Goal: Transaction & Acquisition: Purchase product/service

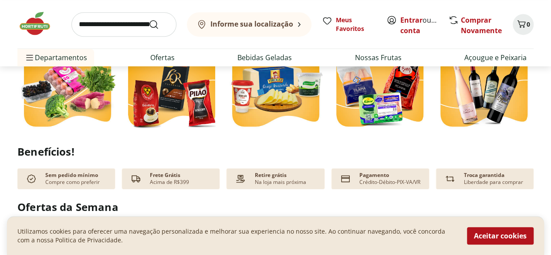
scroll to position [455, 0]
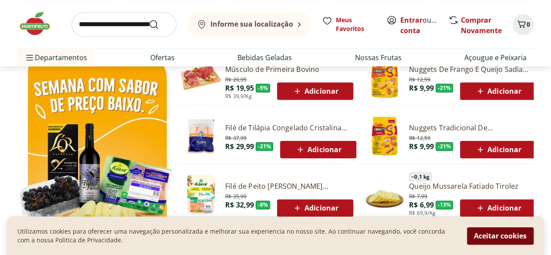
click at [501, 228] on button "Aceitar cookies" at bounding box center [500, 235] width 67 height 17
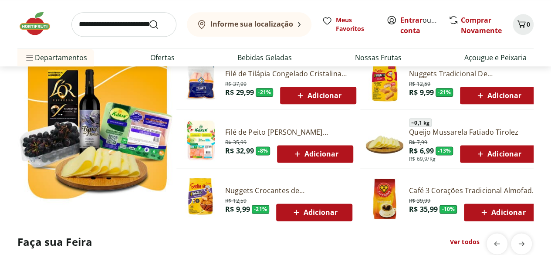
scroll to position [508, 0]
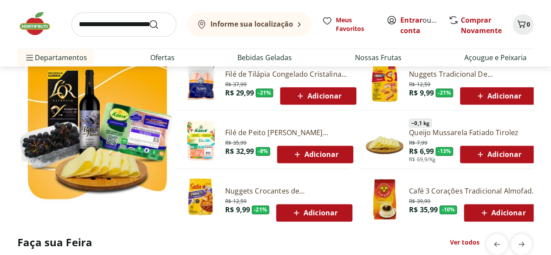
click at [523, 162] on button "Adicionar" at bounding box center [498, 153] width 76 height 17
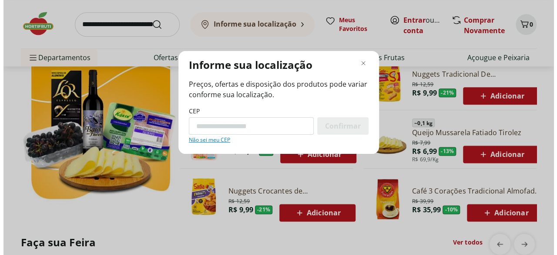
scroll to position [512, 0]
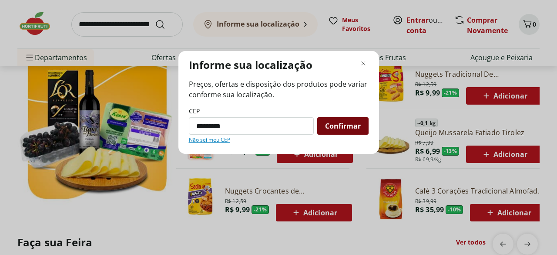
type input "*********"
click at [336, 128] on span "Confirmar" at bounding box center [343, 125] width 36 height 7
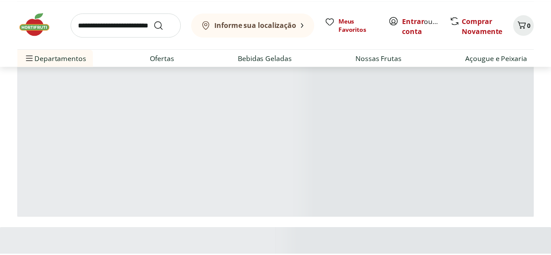
scroll to position [508, 0]
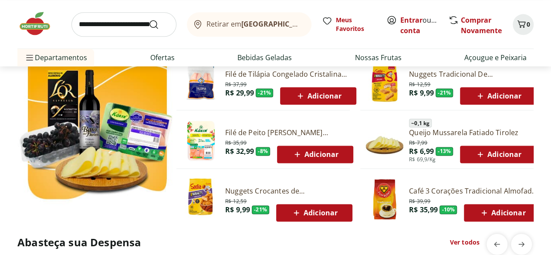
click at [208, 29] on div "Retirar em Rio de Janeiro/RJ" at bounding box center [247, 24] width 111 height 10
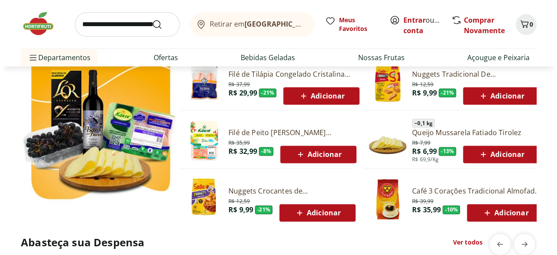
scroll to position [512, 0]
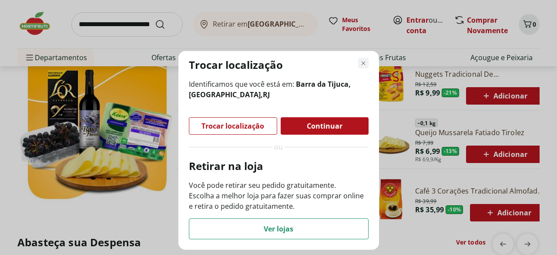
click at [359, 61] on icon "Fechar modal de regionalização" at bounding box center [363, 63] width 10 height 10
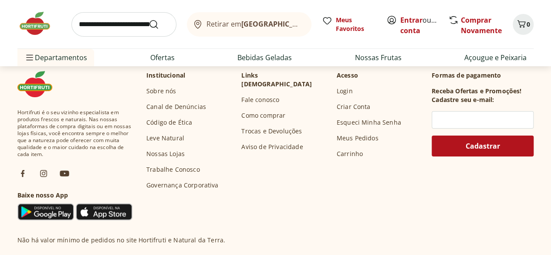
scroll to position [1548, 0]
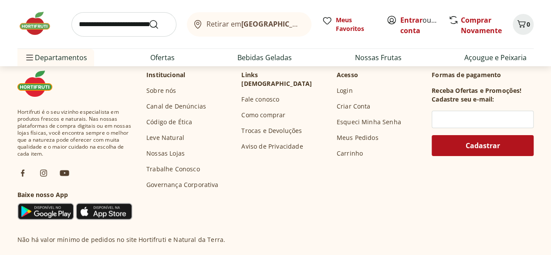
click at [277, 111] on link "Como comprar" at bounding box center [263, 115] width 44 height 9
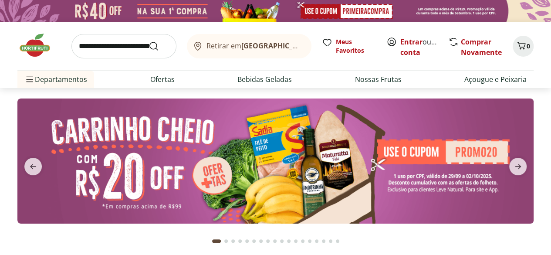
click at [228, 42] on span "Retirar em Rio de Janeiro/RJ" at bounding box center [254, 46] width 96 height 8
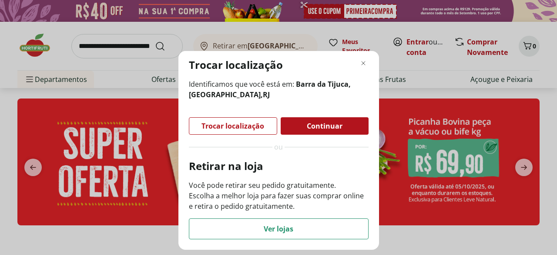
click at [336, 124] on span "Continuar" at bounding box center [325, 125] width 36 height 7
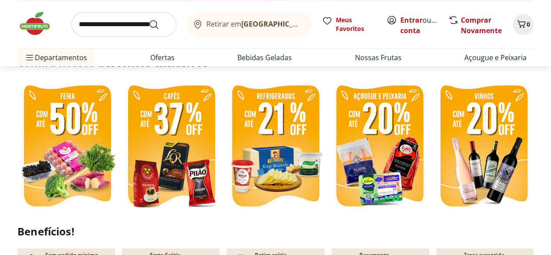
scroll to position [205, 0]
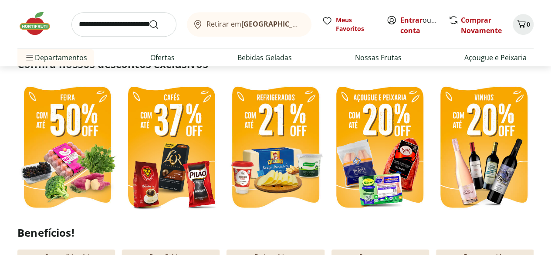
click at [53, 164] on img at bounding box center [67, 147] width 100 height 133
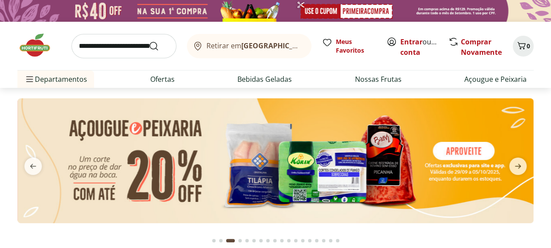
select select "**********"
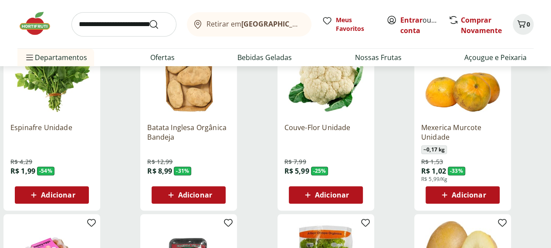
click at [237, 165] on div "Batata Inglesa Orgânica Bandeja R$ 12,99 R$ 8,99 - 31 % Adicionar" at bounding box center [188, 118] width 97 height 185
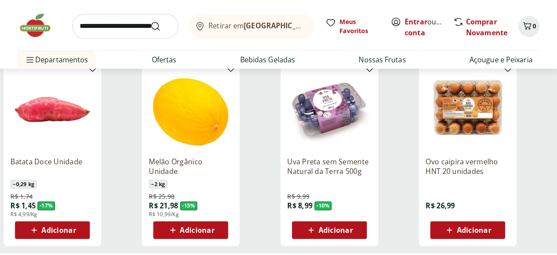
scroll to position [493, 0]
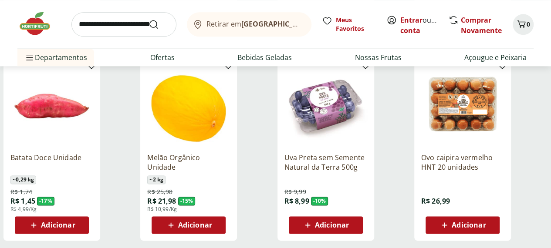
drag, startPoint x: 242, startPoint y: 165, endPoint x: 316, endPoint y: 208, distance: 85.4
click at [218, 217] on div "Adicionar" at bounding box center [188, 225] width 60 height 16
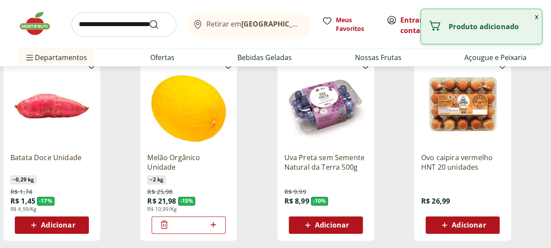
click at [536, 17] on button "x" at bounding box center [536, 16] width 10 height 15
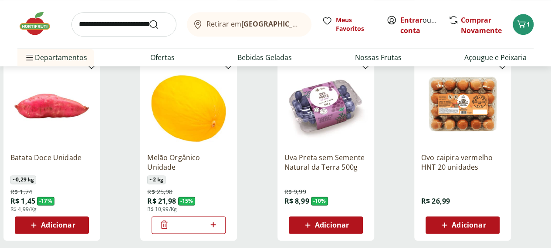
click at [519, 39] on div "Retirar em Rio de Janeiro/RJ Meus Favoritos Entrar ou Criar conta Comprar Novam…" at bounding box center [275, 24] width 516 height 48
click at [522, 27] on icon "Carrinho" at bounding box center [521, 24] width 10 height 10
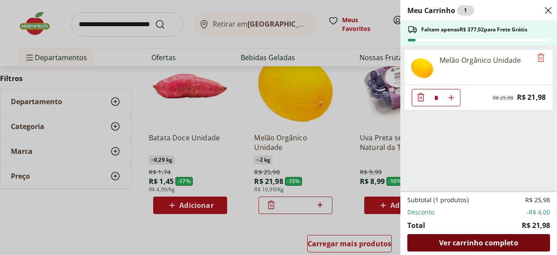
click at [443, 242] on span "Ver carrinho completo" at bounding box center [478, 242] width 79 height 7
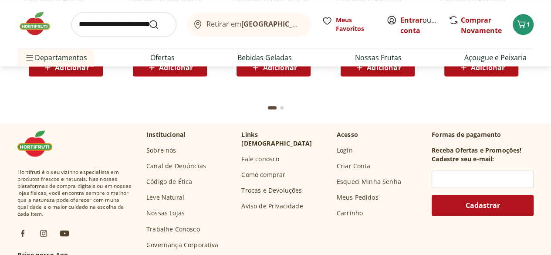
scroll to position [2250, 0]
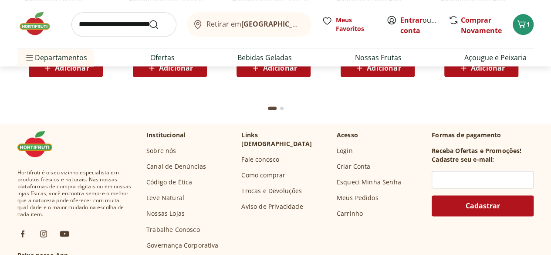
click at [457, 133] on p "Formas de pagamento" at bounding box center [482, 135] width 102 height 9
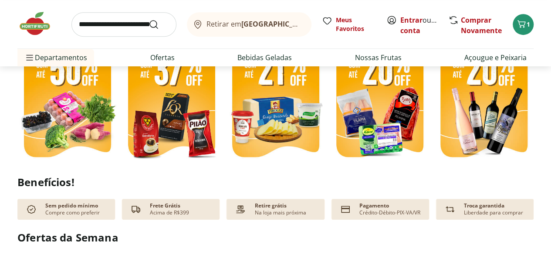
scroll to position [0, 0]
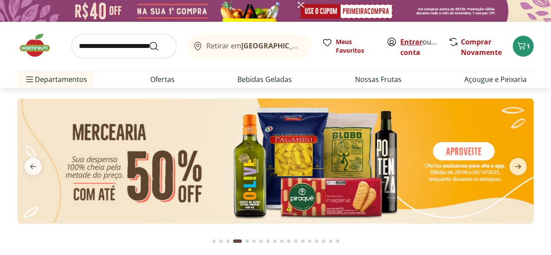
click at [411, 38] on link "Entrar" at bounding box center [411, 42] width 22 height 10
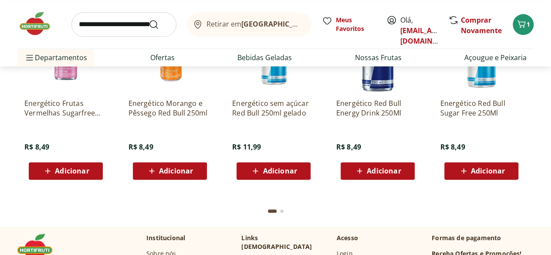
scroll to position [2146, 0]
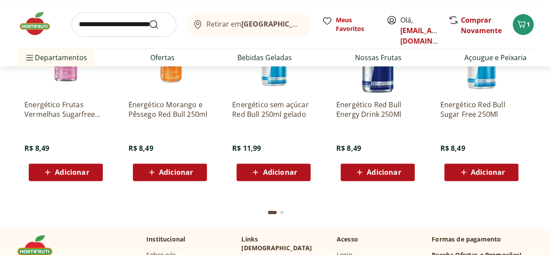
click at [452, 243] on div at bounding box center [482, 246] width 102 height 7
click at [455, 240] on p "Formas de pagamento" at bounding box center [482, 239] width 102 height 9
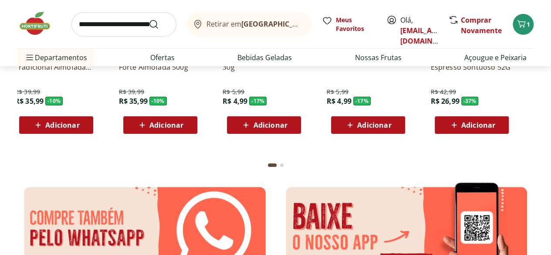
scroll to position [0, 0]
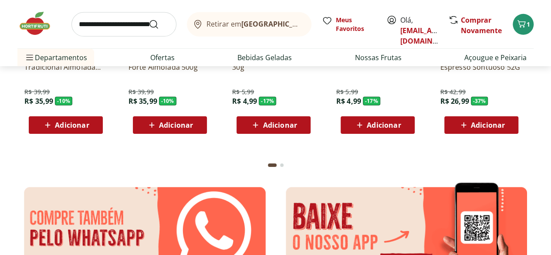
click at [115, 27] on input "search" at bounding box center [123, 24] width 105 height 24
type input "*******"
click at [148, 19] on button "Submit Search" at bounding box center [158, 24] width 21 height 10
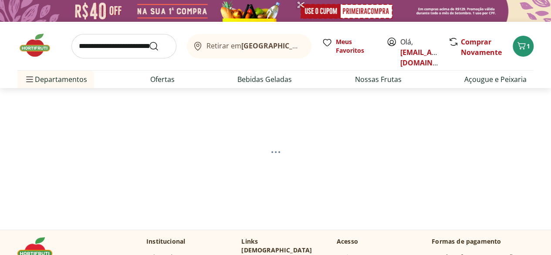
select select "**********"
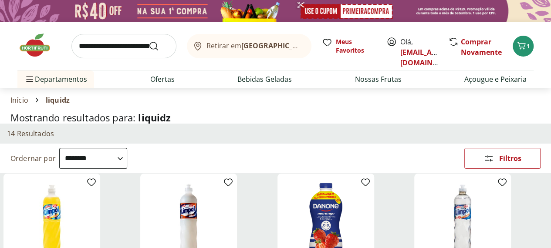
scroll to position [0, 3]
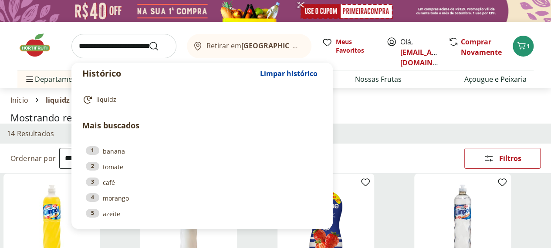
click at [119, 38] on input "search" at bounding box center [123, 46] width 105 height 24
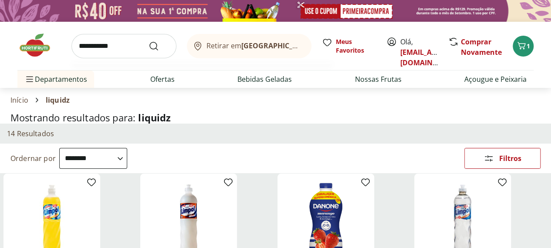
type input "**********"
click at [148, 41] on button "Submit Search" at bounding box center [158, 46] width 21 height 10
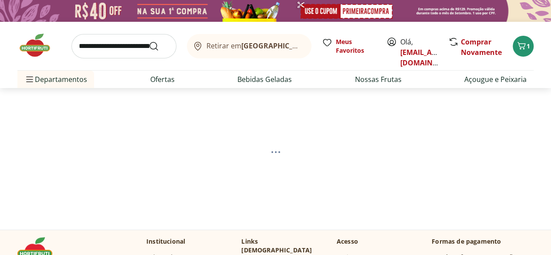
select select "**********"
